Goal: Use online tool/utility: Utilize a website feature to perform a specific function

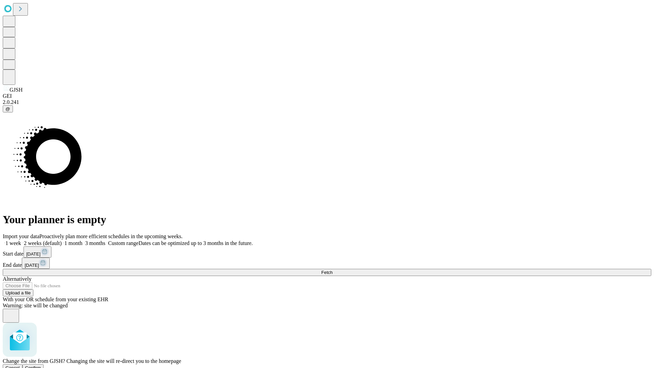
click at [41, 365] on span "Confirm" at bounding box center [33, 367] width 16 height 5
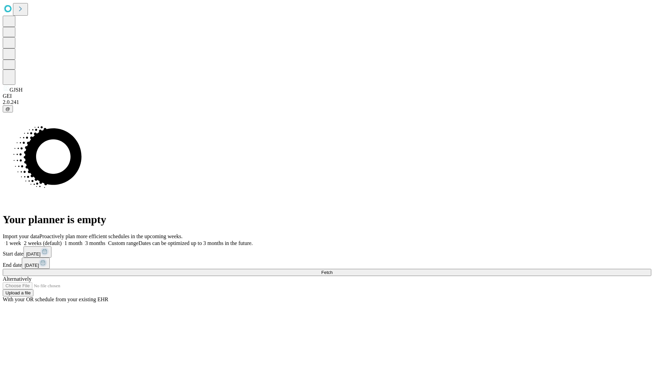
click at [82, 240] on label "1 month" at bounding box center [72, 243] width 21 height 6
click at [332, 270] on span "Fetch" at bounding box center [326, 272] width 11 height 5
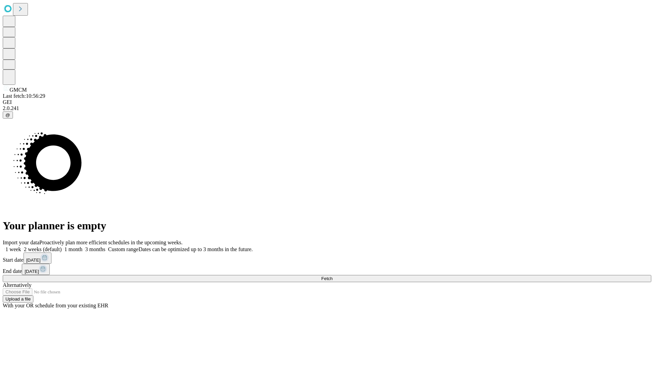
click at [82, 246] on label "1 month" at bounding box center [72, 249] width 21 height 6
click at [332, 276] on span "Fetch" at bounding box center [326, 278] width 11 height 5
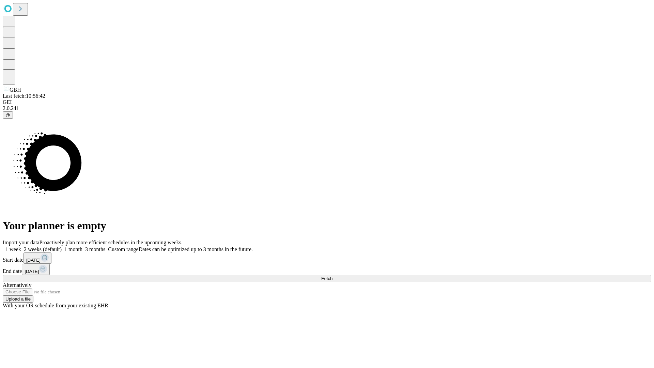
click at [82, 246] on label "1 month" at bounding box center [72, 249] width 21 height 6
click at [332, 276] on span "Fetch" at bounding box center [326, 278] width 11 height 5
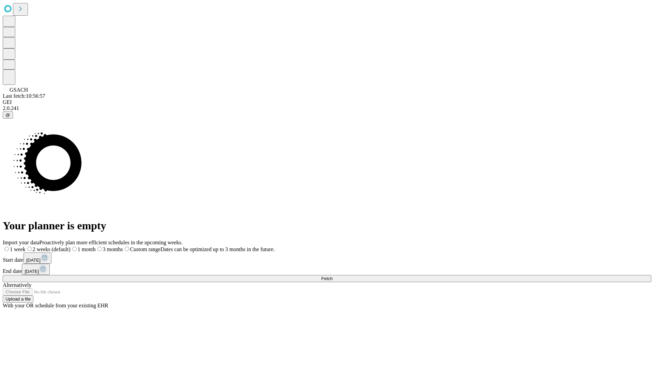
click at [332, 276] on span "Fetch" at bounding box center [326, 278] width 11 height 5
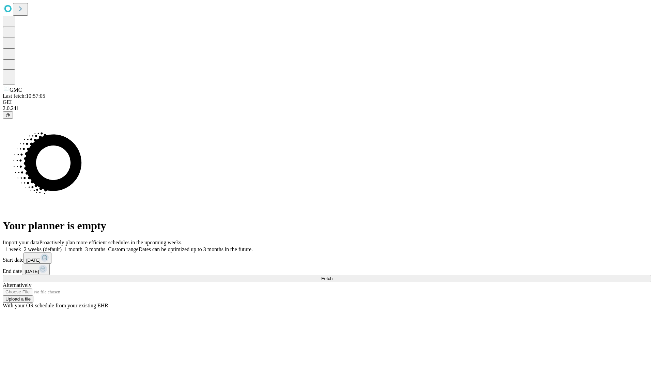
click at [82, 246] on label "1 month" at bounding box center [72, 249] width 21 height 6
click at [332, 276] on span "Fetch" at bounding box center [326, 278] width 11 height 5
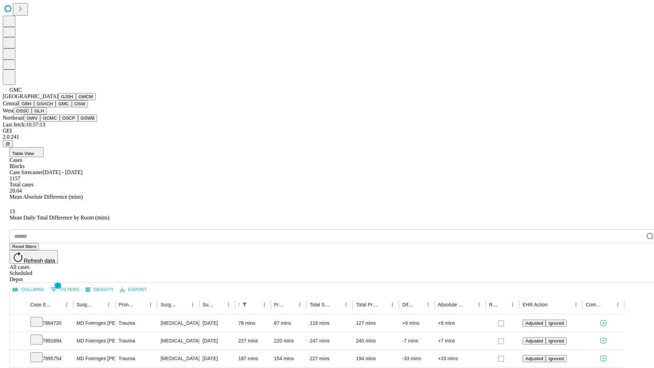
click at [72, 107] on button "OSW" at bounding box center [80, 103] width 16 height 7
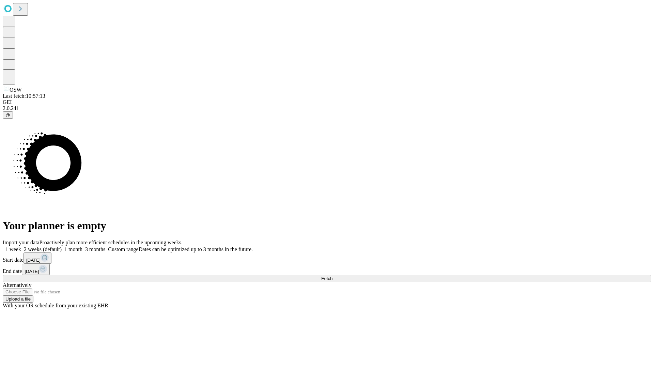
click at [82, 246] on label "1 month" at bounding box center [72, 249] width 21 height 6
click at [332, 276] on span "Fetch" at bounding box center [326, 278] width 11 height 5
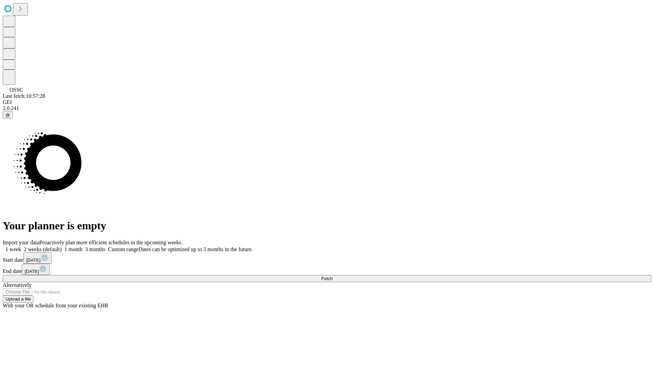
click at [82, 246] on label "1 month" at bounding box center [72, 249] width 21 height 6
click at [332, 276] on span "Fetch" at bounding box center [326, 278] width 11 height 5
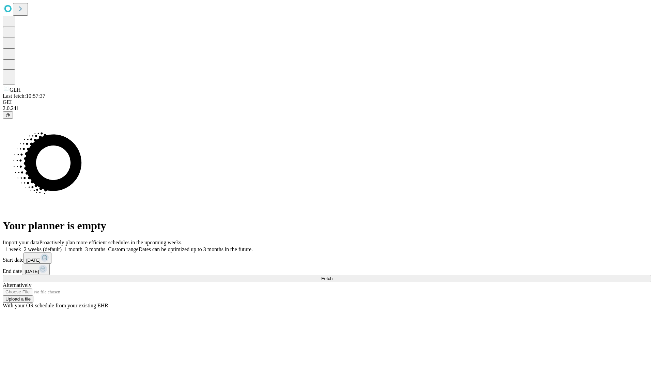
click at [82, 246] on label "1 month" at bounding box center [72, 249] width 21 height 6
click at [332, 276] on span "Fetch" at bounding box center [326, 278] width 11 height 5
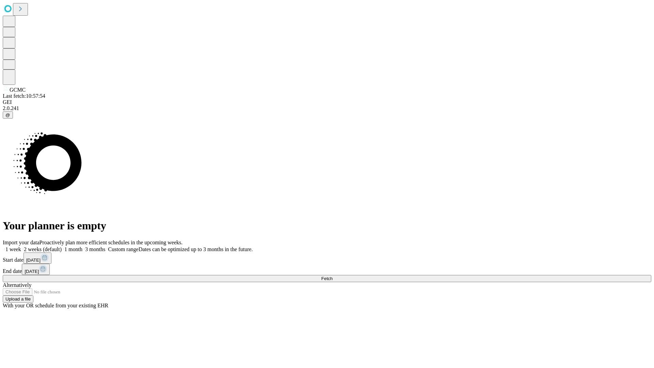
click at [332, 276] on span "Fetch" at bounding box center [326, 278] width 11 height 5
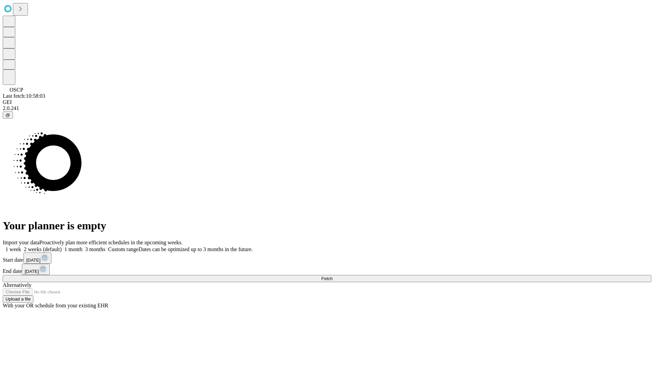
click at [82, 246] on label "1 month" at bounding box center [72, 249] width 21 height 6
click at [332, 276] on span "Fetch" at bounding box center [326, 278] width 11 height 5
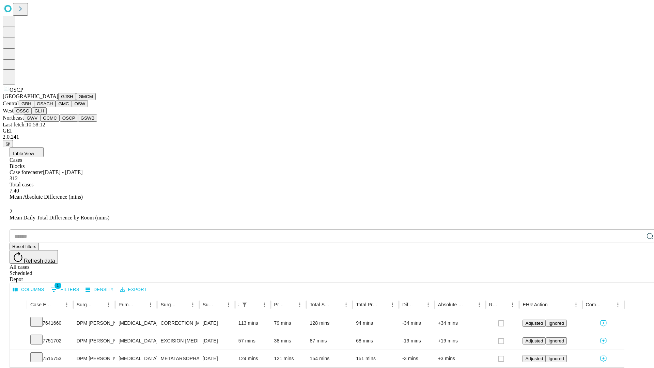
click at [78, 122] on button "GSWB" at bounding box center [87, 117] width 19 height 7
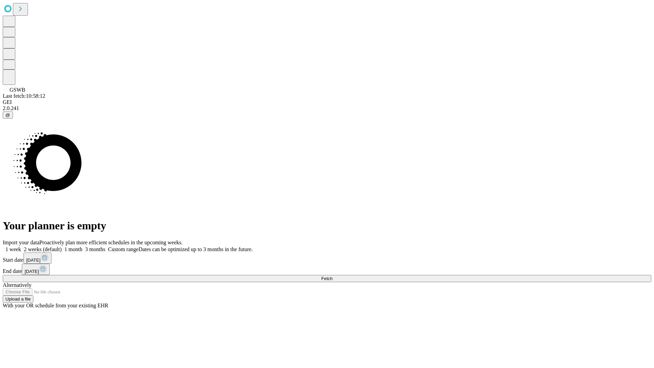
click at [82, 246] on label "1 month" at bounding box center [72, 249] width 21 height 6
click at [332, 276] on span "Fetch" at bounding box center [326, 278] width 11 height 5
